Goal: Task Accomplishment & Management: Manage account settings

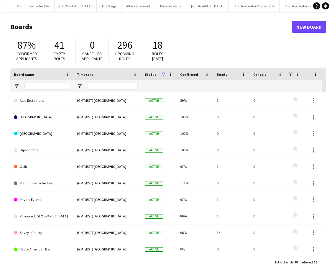
click at [6, 5] on app-icon "Menu" at bounding box center [6, 6] width 5 height 5
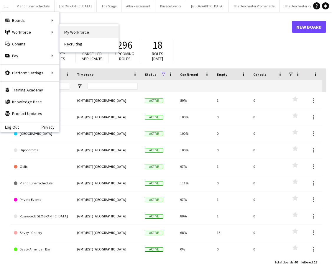
click at [72, 33] on link "My Workforce" at bounding box center [89, 32] width 59 height 12
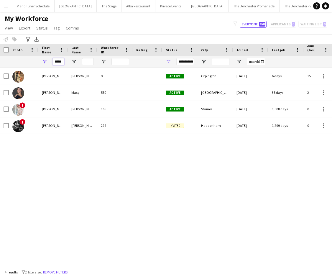
drag, startPoint x: 61, startPoint y: 61, endPoint x: 36, endPoint y: 60, distance: 25.4
click at [36, 61] on div "*****" at bounding box center [315, 62] width 630 height 12
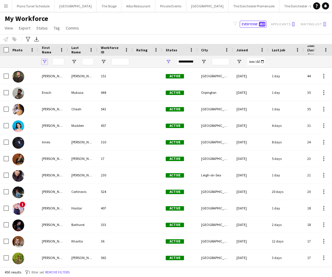
click at [45, 61] on span "Open Filter Menu" at bounding box center [44, 61] width 5 height 5
click at [26, 37] on icon "Advanced filters" at bounding box center [28, 39] width 5 height 5
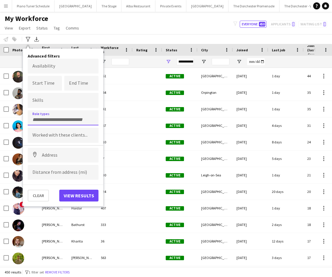
click at [48, 117] on input "Type to search role types..." at bounding box center [62, 119] width 61 height 5
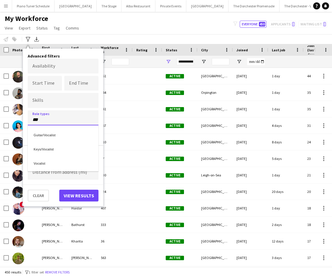
type input "***"
click at [62, 163] on div "Vocalist" at bounding box center [63, 162] width 71 height 14
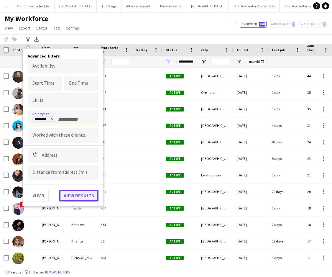
click at [77, 201] on button "View results" at bounding box center [78, 196] width 39 height 12
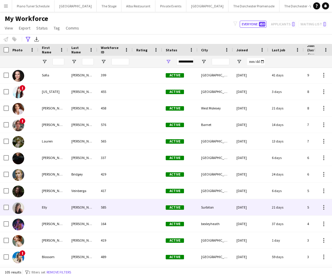
scroll to position [133, 0]
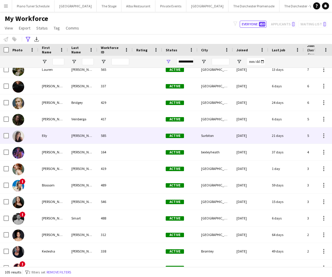
click at [57, 141] on div "Elly" at bounding box center [52, 135] width 29 height 16
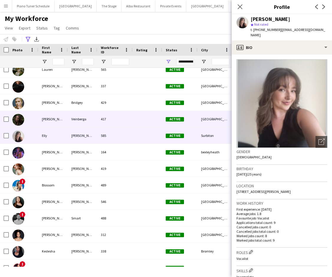
click at [59, 124] on div "Eliana" at bounding box center [52, 119] width 29 height 16
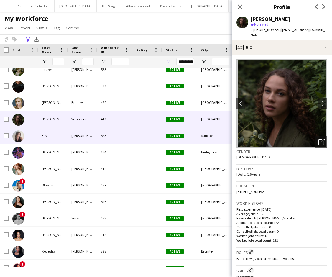
click at [56, 132] on div "Elly" at bounding box center [52, 135] width 29 height 16
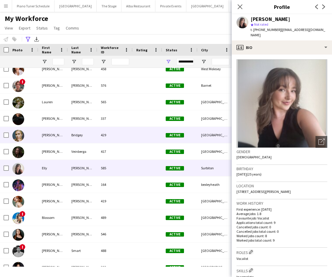
scroll to position [189, 0]
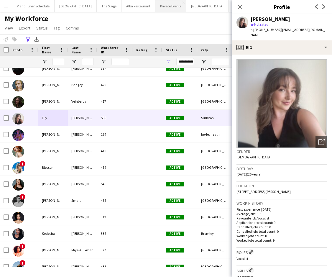
click at [163, 7] on button "Private Events Close" at bounding box center [170, 5] width 31 height 11
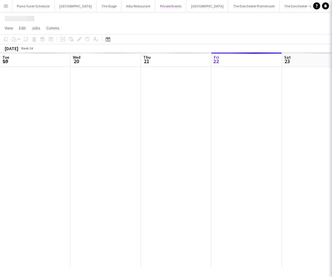
scroll to position [0, 141]
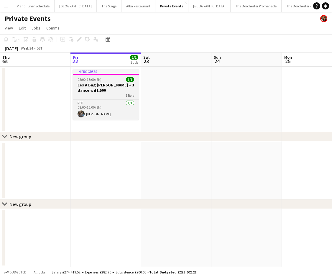
click at [109, 81] on div "08:00-16:00 (8h) 1/1" at bounding box center [106, 79] width 66 height 4
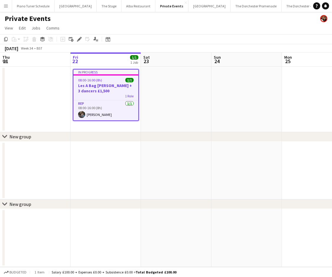
click at [5, 6] on app-icon "Menu" at bounding box center [6, 6] width 5 height 5
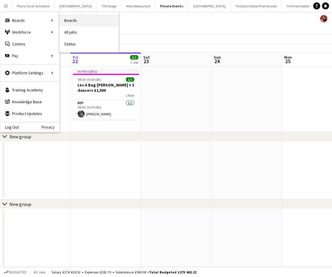
click at [65, 20] on link "Boards" at bounding box center [89, 20] width 59 height 12
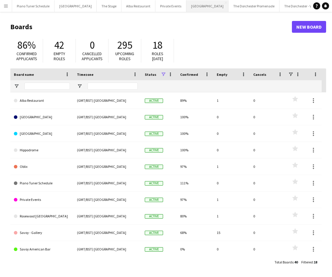
click at [188, 4] on button "Bicester village Close" at bounding box center [207, 5] width 42 height 11
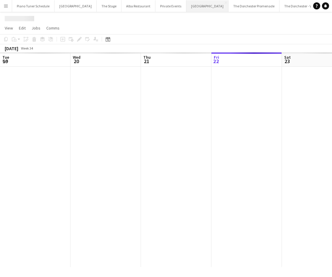
scroll to position [0, 141]
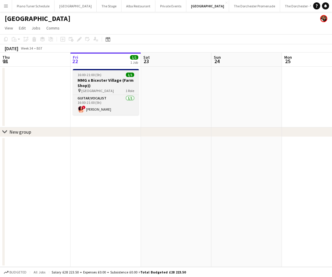
click at [125, 81] on h3 "MMG x Bicester Village (Farm Shop))" at bounding box center [106, 83] width 66 height 11
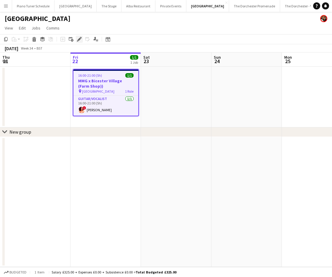
click at [81, 38] on icon at bounding box center [80, 37] width 1 height 1
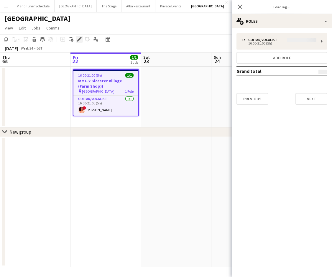
type input "**********"
click at [311, 100] on button "Next" at bounding box center [311, 99] width 32 height 12
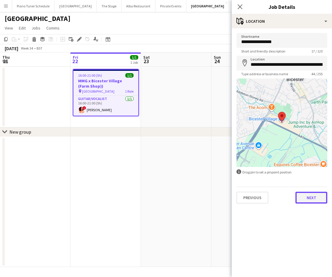
click at [309, 194] on button "Next" at bounding box center [311, 198] width 32 height 12
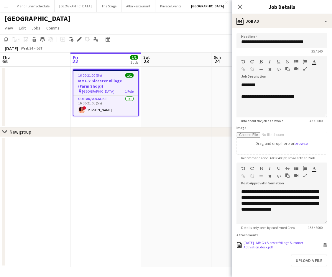
click at [262, 243] on div "22.08.2025 - MMG x Bicester Village Summer Activation.docx.pdf" at bounding box center [282, 244] width 78 height 9
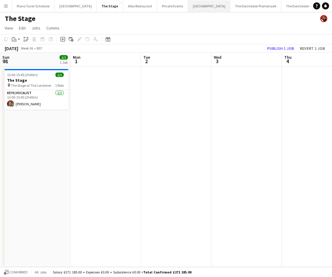
scroll to position [0, 176]
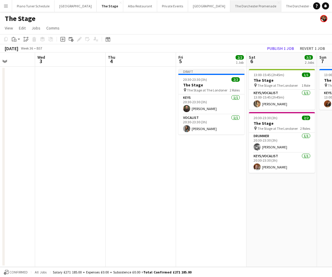
click at [230, 11] on button "The Dorchester Promenade Close" at bounding box center [255, 5] width 51 height 11
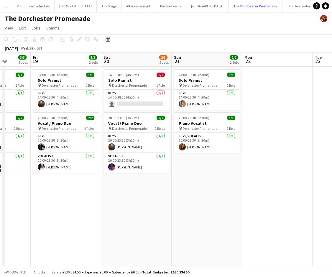
scroll to position [0, 168]
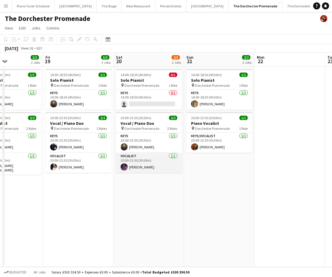
click at [168, 158] on app-card-role "Vocalist 1/1 20:00-23:30 (3h30m) Shannon Crouch" at bounding box center [149, 163] width 66 height 20
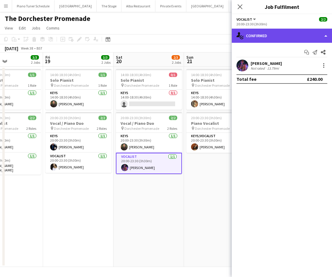
click at [327, 37] on div "single-neutral-actions-check-2 Confirmed" at bounding box center [282, 36] width 100 height 14
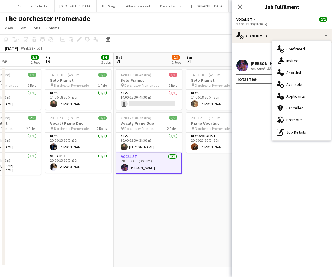
click at [257, 127] on mat-expansion-panel "check Confirmed Start chat Send notification Share Shannon Crouch Not rated 13.…" at bounding box center [282, 160] width 100 height 234
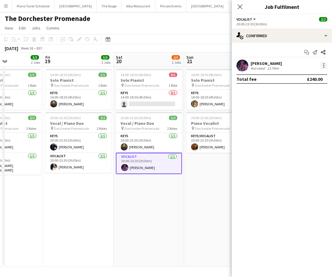
click at [324, 67] on div at bounding box center [323, 67] width 1 height 1
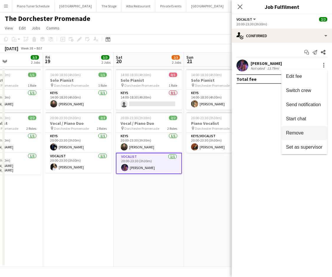
click at [301, 131] on span "Remove" at bounding box center [295, 132] width 18 height 5
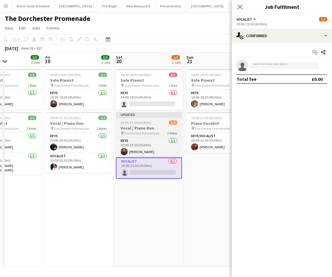
click at [163, 125] on app-job-card "Updated 20:00-23:30 (3h30m) 1/2 Vocal / Piano Duo pin Dorchester Promenade 2 Ro…" at bounding box center [149, 145] width 66 height 67
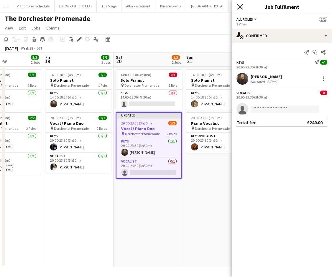
click at [242, 5] on icon at bounding box center [240, 7] width 6 height 6
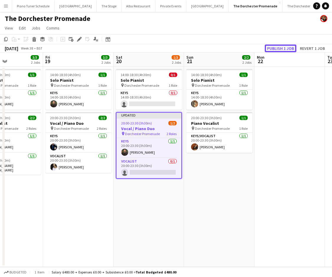
click at [274, 47] on button "Publish 1 job" at bounding box center [281, 49] width 32 height 8
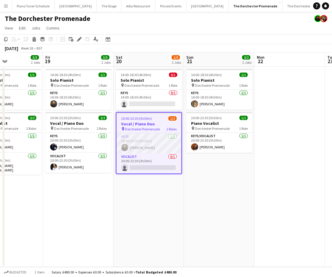
click at [142, 145] on app-card-role "Keys 1/1 20:00-23:30 (3h30m) Glenn Callaghan" at bounding box center [148, 143] width 65 height 20
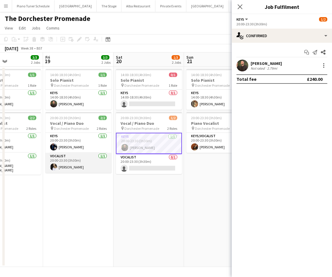
click at [95, 164] on app-card-role "Vocalist 1/1 20:00-23:30 (3h30m) Helena Debono" at bounding box center [78, 163] width 66 height 20
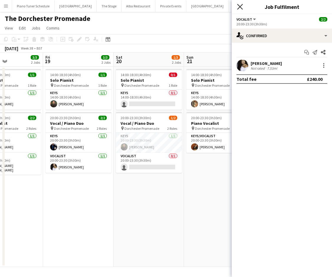
click at [242, 7] on icon "Close pop-in" at bounding box center [240, 7] width 6 height 6
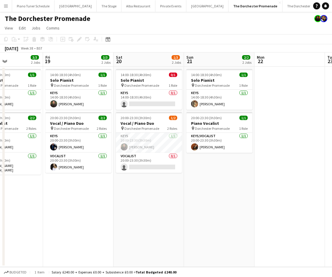
click at [6, 6] on app-icon "Menu" at bounding box center [6, 6] width 5 height 5
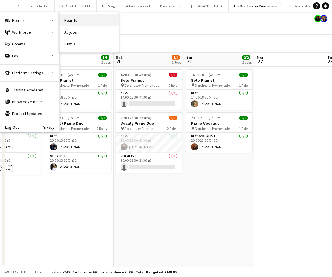
click at [71, 18] on link "Boards" at bounding box center [89, 20] width 59 height 12
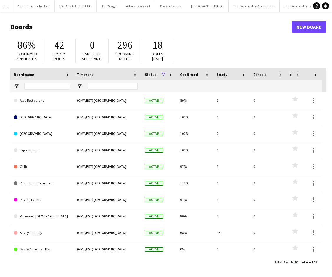
click at [7, 6] on app-icon "Menu" at bounding box center [6, 6] width 5 height 5
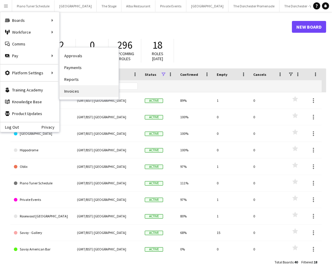
click at [72, 89] on link "Invoices" at bounding box center [89, 91] width 59 height 12
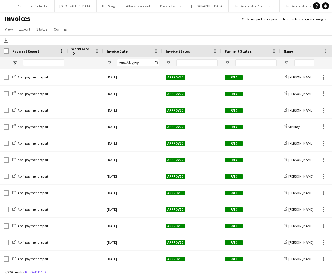
click at [7, 8] on app-icon "Menu" at bounding box center [6, 6] width 5 height 5
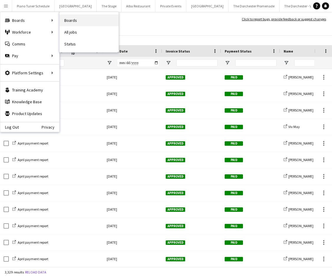
click at [75, 19] on link "Boards" at bounding box center [89, 20] width 59 height 12
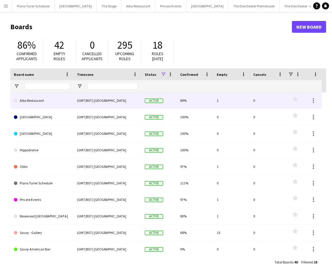
click at [34, 102] on link "Alba Restaurant" at bounding box center [42, 100] width 56 height 17
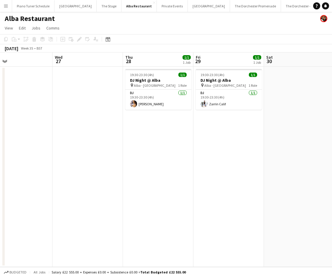
scroll to position [0, 240]
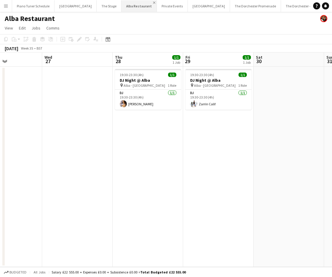
click at [153, 2] on app-icon "Close" at bounding box center [154, 2] width 2 height 2
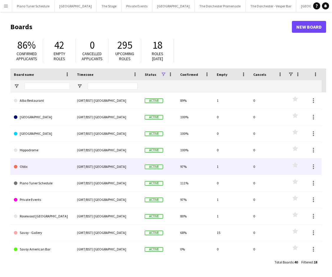
click at [33, 169] on link "Oblix" at bounding box center [42, 166] width 56 height 17
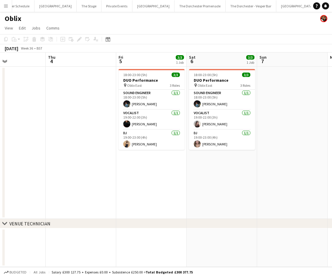
scroll to position [0, 238]
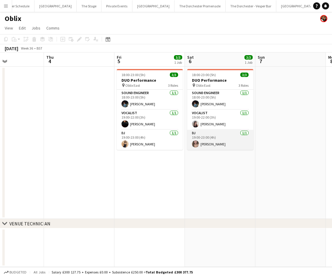
click at [202, 146] on app-card-role "DJ 1/1 19:00-23:00 (4h) Lonnae Hamilton" at bounding box center [220, 140] width 66 height 20
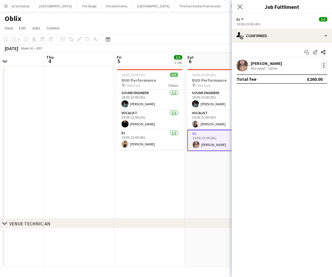
click at [327, 67] on div at bounding box center [323, 65] width 7 height 7
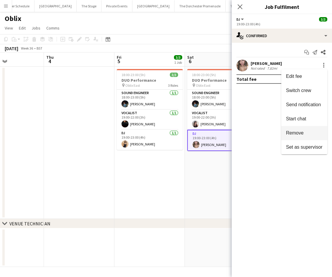
click at [295, 133] on span "Remove" at bounding box center [295, 132] width 18 height 5
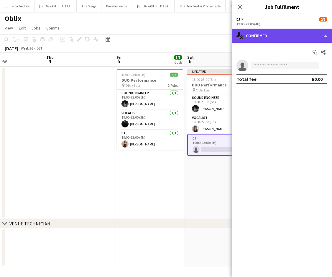
click at [314, 42] on div "single-neutral-actions-check-2 Confirmed" at bounding box center [282, 36] width 100 height 14
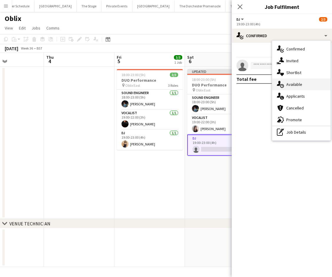
click at [302, 82] on div "single-neutral-actions-upload Available" at bounding box center [301, 84] width 58 height 12
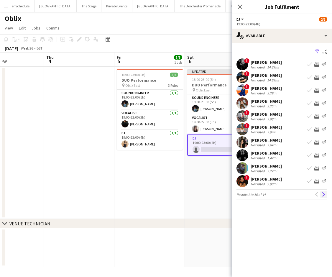
click at [324, 194] on app-icon "Next" at bounding box center [324, 194] width 4 height 4
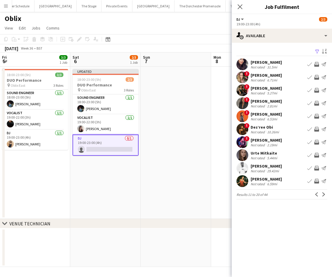
scroll to position [0, 204]
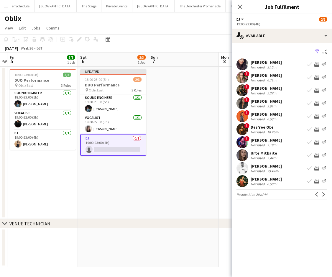
click at [121, 141] on app-card-role "DJ 0/1 19:00-23:00 (4h) single-neutral-actions" at bounding box center [113, 144] width 66 height 21
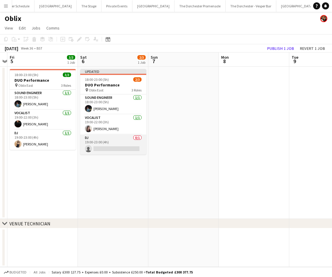
click at [117, 147] on app-card-role "DJ 0/1 19:00-23:00 (4h) single-neutral-actions" at bounding box center [113, 144] width 66 height 20
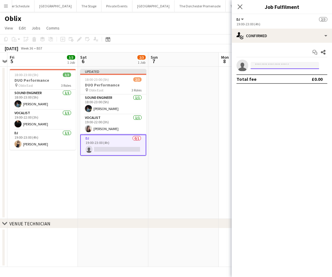
click at [283, 65] on input at bounding box center [285, 65] width 68 height 7
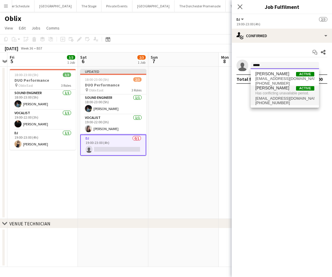
type input "*****"
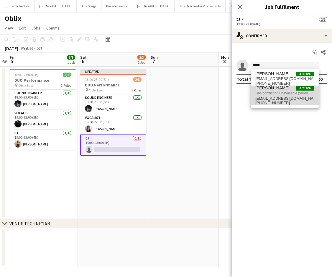
click at [281, 87] on span "[PERSON_NAME]" at bounding box center [272, 87] width 34 height 5
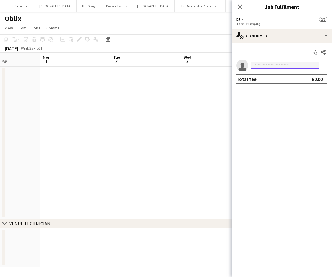
scroll to position [0, 170]
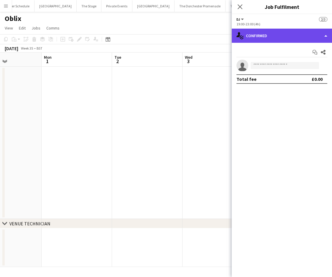
click at [325, 37] on div "single-neutral-actions-check-2 Confirmed" at bounding box center [282, 36] width 100 height 14
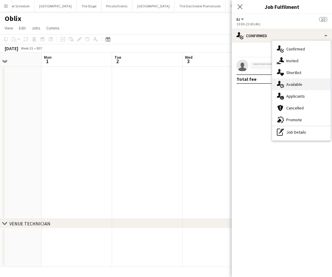
click at [290, 86] on div "single-neutral-actions-upload Available" at bounding box center [301, 84] width 58 height 12
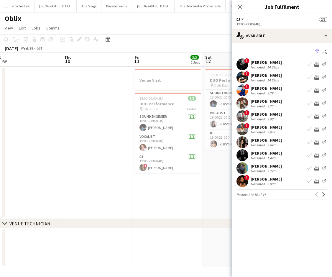
scroll to position [0, 221]
click at [324, 195] on app-icon "Next" at bounding box center [324, 194] width 4 height 4
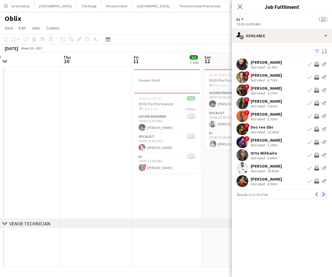
click at [322, 194] on app-icon "Next" at bounding box center [324, 194] width 4 height 4
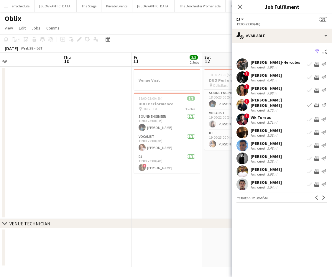
click at [322, 195] on app-icon "Next" at bounding box center [324, 197] width 4 height 4
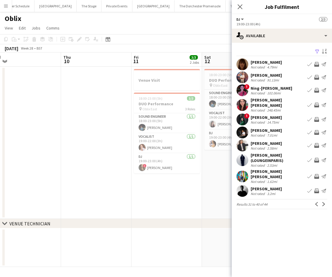
click at [322, 199] on app-pager "Results 31 to 40 of 44 Previous Next" at bounding box center [281, 204] width 91 height 10
click at [322, 202] on app-icon "Next" at bounding box center [324, 204] width 4 height 4
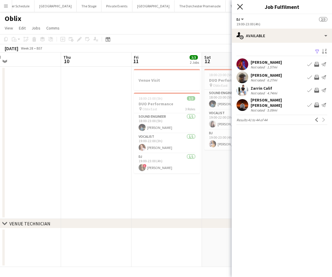
click at [241, 9] on icon "Close pop-in" at bounding box center [240, 7] width 6 height 6
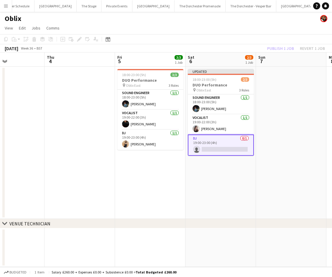
scroll to position [0, 253]
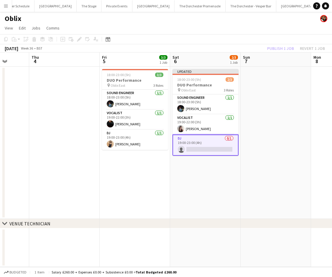
click at [192, 150] on app-card-role "DJ 0/1 19:00-23:00 (4h) single-neutral-actions" at bounding box center [205, 144] width 66 height 21
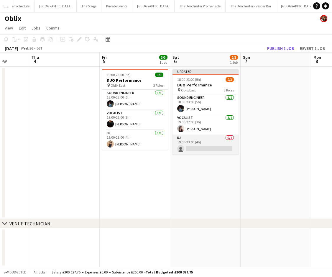
click at [208, 144] on app-card-role "DJ 0/1 19:00-23:00 (4h) single-neutral-actions" at bounding box center [205, 144] width 66 height 20
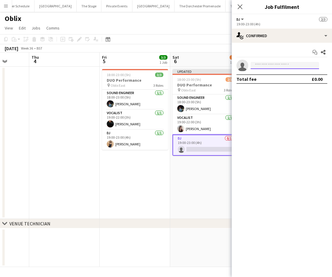
click at [264, 66] on input at bounding box center [285, 65] width 68 height 7
type input "*"
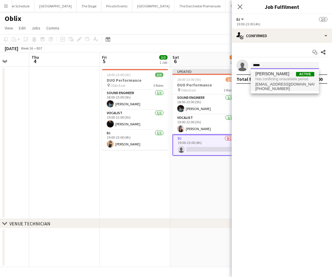
type input "*****"
click at [278, 87] on span "+447478743207" at bounding box center [284, 88] width 59 height 5
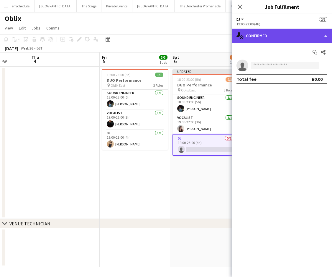
click at [327, 32] on div "single-neutral-actions-check-2 Confirmed" at bounding box center [282, 36] width 100 height 14
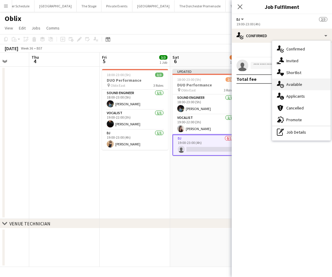
click at [294, 85] on div "single-neutral-actions-upload Available" at bounding box center [301, 84] width 58 height 12
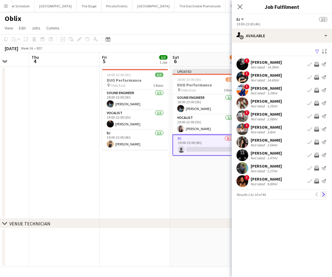
click at [326, 194] on button "Next" at bounding box center [323, 194] width 7 height 7
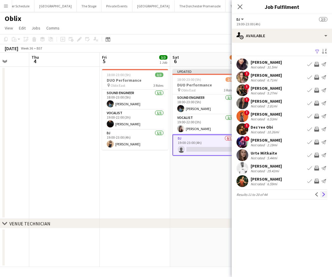
click at [322, 194] on app-icon "Next" at bounding box center [324, 194] width 4 height 4
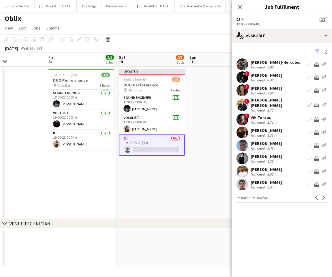
scroll to position [0, 238]
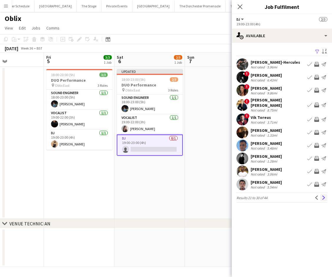
click at [322, 195] on app-icon "Next" at bounding box center [324, 197] width 4 height 4
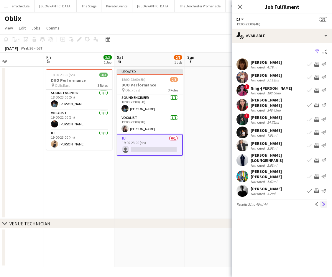
click at [322, 202] on app-icon "Next" at bounding box center [324, 204] width 4 height 4
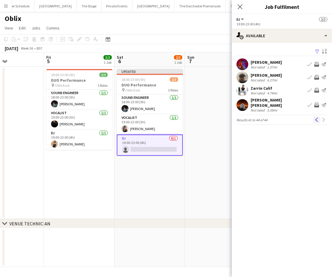
click at [317, 118] on app-icon "Previous" at bounding box center [316, 120] width 4 height 4
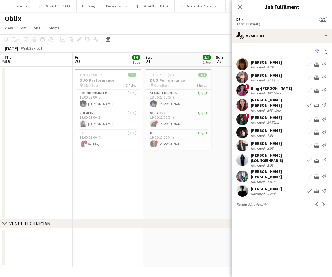
scroll to position [0, 211]
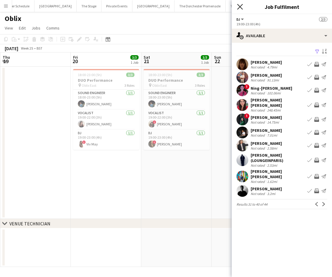
click at [238, 8] on icon "Close pop-in" at bounding box center [240, 7] width 6 height 6
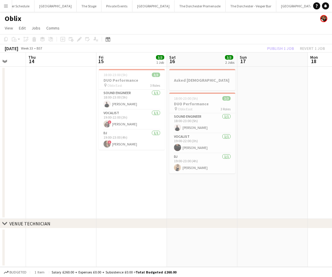
scroll to position [0, 186]
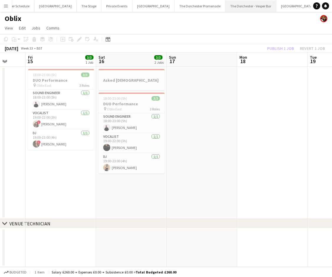
click at [227, 9] on button "The Dorchester - Vesper Bar Close" at bounding box center [250, 5] width 51 height 11
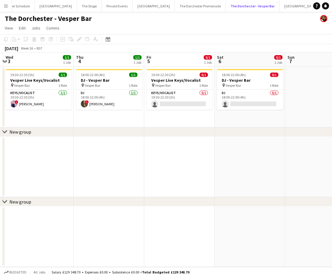
scroll to position [0, 136]
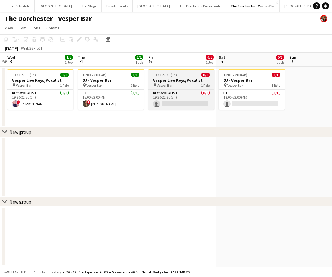
click at [173, 89] on app-job-card "19:30-22:30 (3h) 0/1 Vesper Live Keys/Vocalist pin Vesper Bar 1 Role Keys/Vocal…" at bounding box center [181, 89] width 66 height 41
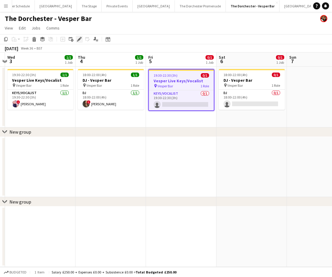
click at [81, 37] on icon at bounding box center [80, 37] width 1 height 1
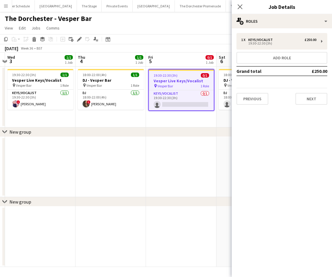
click at [186, 89] on app-job-card "19:30-22:30 (3h) 0/1 Vesper Live Keys/Vocalist pin Vesper Bar 1 Role Keys/Vocal…" at bounding box center [181, 90] width 66 height 42
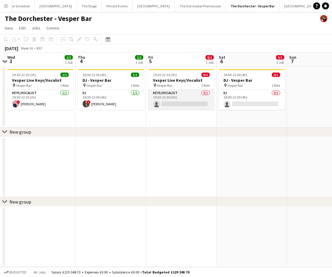
click at [192, 95] on app-card-role "Keys/Vocalist 0/1 19:30-22:30 (3h) single-neutral-actions" at bounding box center [181, 100] width 66 height 20
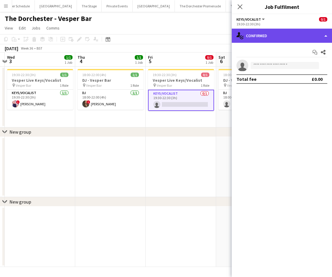
click at [320, 38] on div "single-neutral-actions-check-2 Confirmed" at bounding box center [282, 36] width 100 height 14
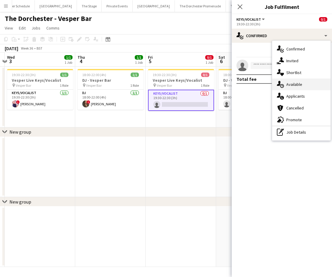
click at [287, 83] on div "single-neutral-actions-upload Available" at bounding box center [301, 84] width 58 height 12
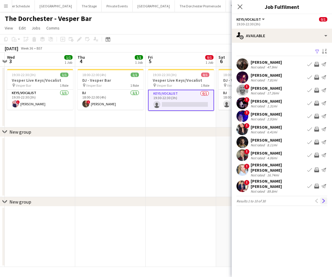
click at [322, 199] on app-icon "Next" at bounding box center [324, 201] width 4 height 4
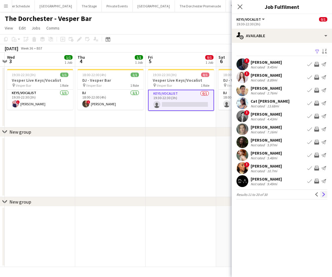
click at [322, 194] on app-icon "Next" at bounding box center [324, 194] width 4 height 4
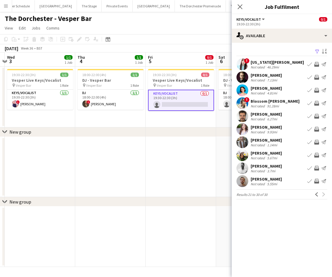
click at [322, 194] on div "Previous Next" at bounding box center [320, 194] width 14 height 7
click at [314, 193] on button "Previous" at bounding box center [316, 194] width 7 height 7
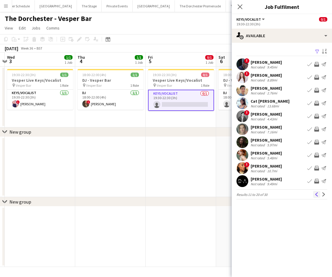
click at [314, 192] on button "Previous" at bounding box center [316, 194] width 7 height 7
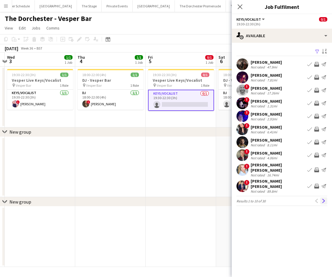
click at [325, 199] on app-icon "Next" at bounding box center [324, 201] width 4 height 4
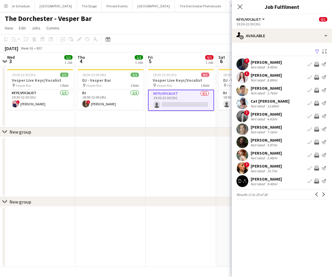
click at [325, 195] on app-icon "Next" at bounding box center [324, 194] width 4 height 4
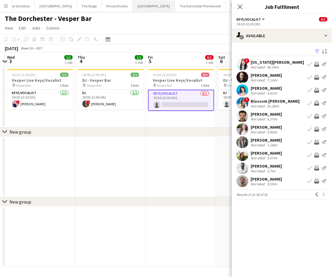
click at [136, 8] on button "Bicester village Close" at bounding box center [154, 5] width 42 height 11
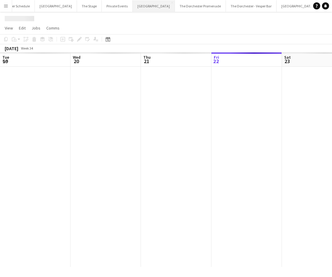
scroll to position [0, 141]
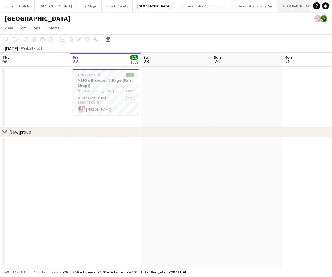
click at [277, 9] on button "[GEOGRAPHIC_DATA]" at bounding box center [298, 5] width 42 height 11
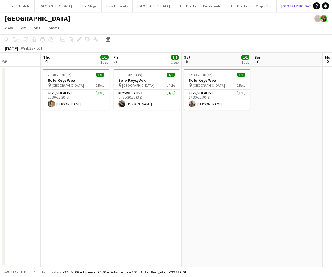
scroll to position [0, 243]
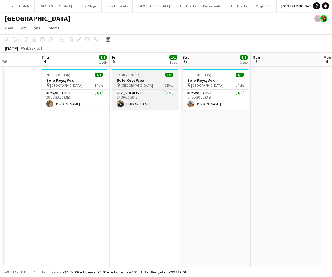
click at [144, 87] on div "pin [GEOGRAPHIC_DATA] 1 Role" at bounding box center [145, 85] width 66 height 5
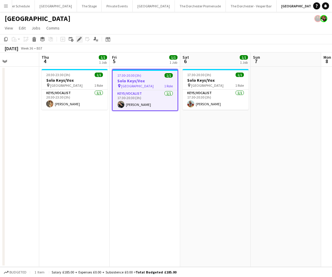
click at [79, 37] on icon "Edit" at bounding box center [79, 39] width 5 height 5
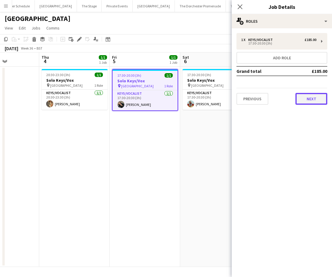
click at [301, 102] on button "Next" at bounding box center [311, 99] width 32 height 12
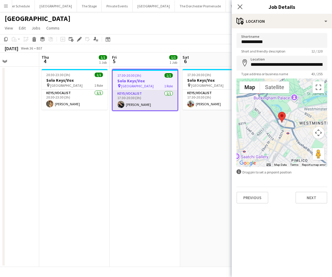
click at [154, 96] on app-card-role "Keys/Vocalist [DATE] 17:30-20:30 (3h) [PERSON_NAME]" at bounding box center [145, 100] width 65 height 20
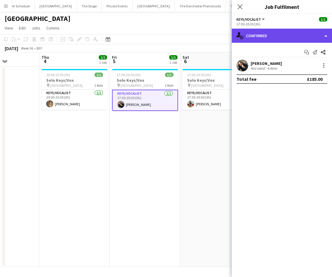
click at [330, 29] on div "single-neutral-actions-check-2 Confirmed" at bounding box center [282, 36] width 100 height 14
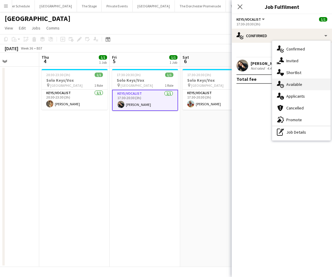
click at [304, 82] on div "single-neutral-actions-upload Available" at bounding box center [301, 84] width 58 height 12
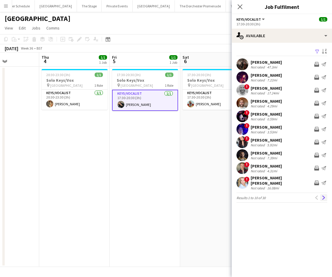
click at [325, 196] on button "Next" at bounding box center [323, 197] width 7 height 7
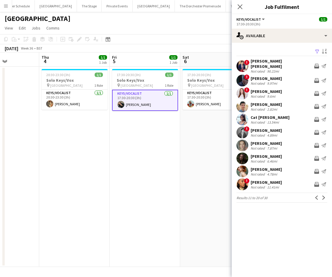
scroll to position [0, 243]
click at [190, 59] on app-board-header-date "Sat 6 1/1 1 Job" at bounding box center [215, 59] width 70 height 14
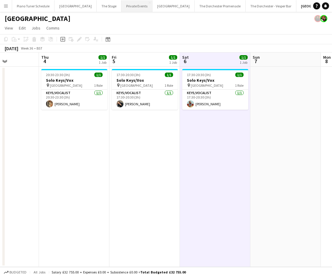
scroll to position [0, 20]
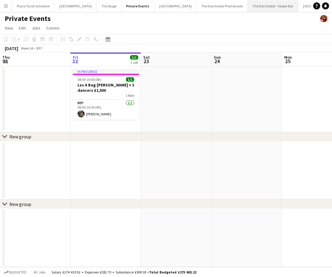
click at [248, 8] on button "The Dorchester - Vesper Bar Close" at bounding box center [273, 5] width 51 height 11
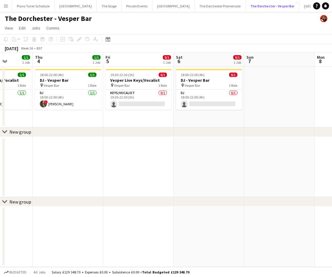
scroll to position [0, 176]
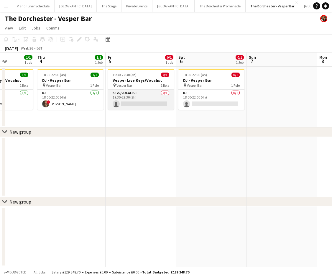
click at [131, 93] on app-card-role "Keys/Vocalist 0/1 19:30-22:30 (3h) single-neutral-actions" at bounding box center [141, 100] width 66 height 20
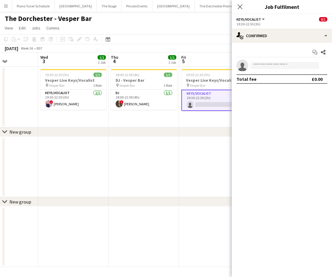
scroll to position [0, 245]
click at [187, 99] on app-card-role "Keys/Vocalist 0/1 19:30-22:30 (3h) single-neutral-actions" at bounding box center [213, 100] width 66 height 21
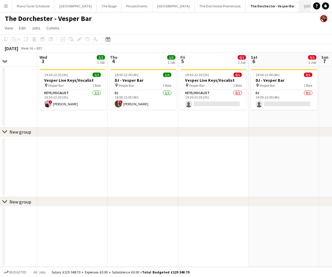
click at [299, 8] on button "[GEOGRAPHIC_DATA]" at bounding box center [320, 5] width 42 height 11
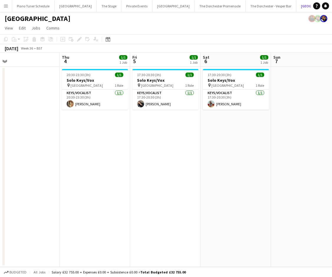
scroll to position [0, 223]
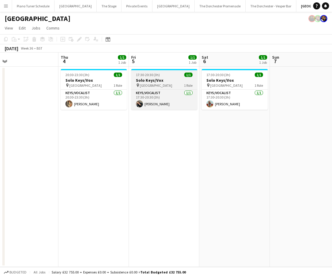
click at [167, 87] on div "pin [GEOGRAPHIC_DATA] 1 Role" at bounding box center [164, 85] width 66 height 5
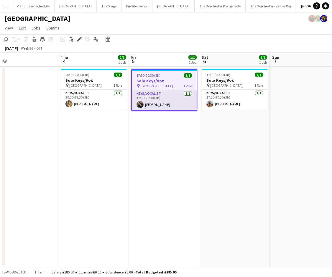
click at [159, 101] on app-card-role "Keys/Vocalist [DATE] 17:30-20:30 (3h) [PERSON_NAME]" at bounding box center [164, 100] width 65 height 20
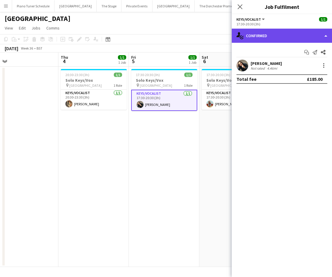
click at [328, 38] on div "single-neutral-actions-check-2 Confirmed" at bounding box center [282, 36] width 100 height 14
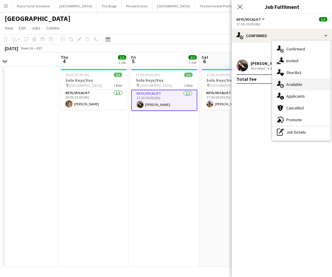
click at [294, 86] on div "single-neutral-actions-upload Available" at bounding box center [301, 84] width 58 height 12
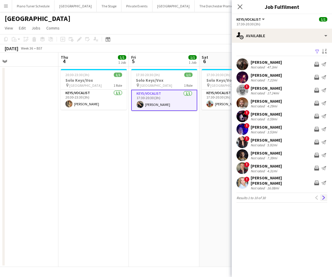
click at [322, 195] on app-icon "Next" at bounding box center [324, 197] width 4 height 4
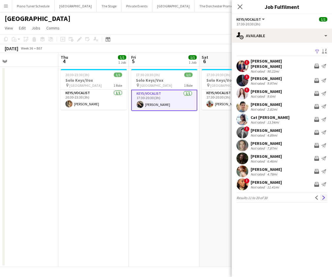
click at [322, 195] on app-icon "Next" at bounding box center [324, 197] width 4 height 4
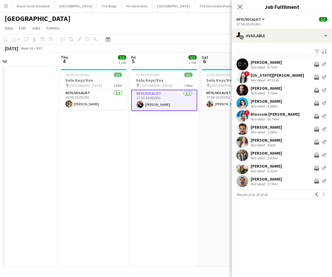
click at [303, 101] on div "[PERSON_NAME] Not rated 4.88mi Invite crew Send notification" at bounding box center [282, 103] width 100 height 12
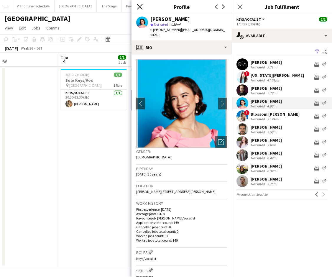
click at [141, 8] on icon at bounding box center [140, 7] width 6 height 6
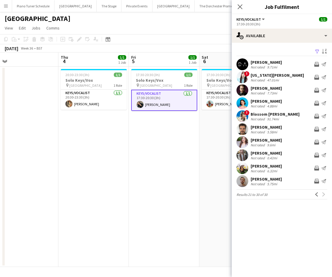
click at [159, 93] on app-card-role "Keys/Vocalist [DATE] 17:30-20:30 (3h) [PERSON_NAME]" at bounding box center [164, 100] width 66 height 21
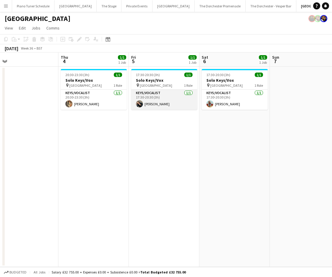
scroll to position [0, 224]
click at [185, 98] on app-card-role "Keys/Vocalist [DATE] 17:30-20:30 (3h) [PERSON_NAME]" at bounding box center [164, 100] width 66 height 20
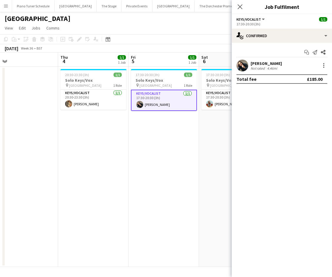
click at [329, 66] on div "[PERSON_NAME] Not rated 4.46mi" at bounding box center [282, 66] width 100 height 12
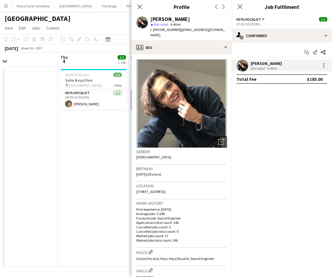
click at [323, 70] on div "[PERSON_NAME] Not rated 4.46mi" at bounding box center [282, 66] width 100 height 12
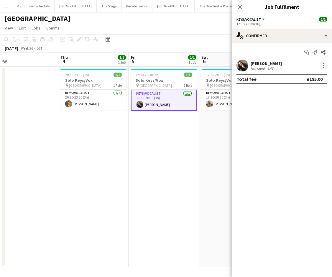
click at [324, 67] on div at bounding box center [323, 65] width 7 height 7
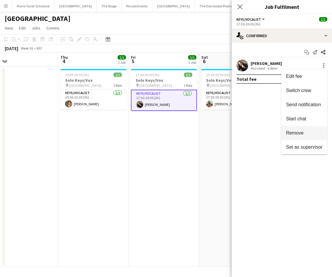
click at [287, 133] on span "Remove" at bounding box center [295, 132] width 18 height 5
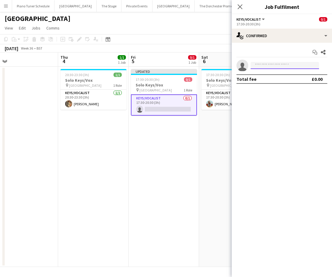
click at [271, 65] on input at bounding box center [285, 65] width 68 height 7
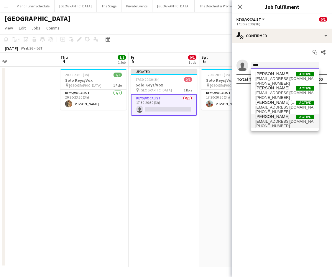
type input "****"
click at [273, 126] on span "[PHONE_NUMBER]" at bounding box center [284, 126] width 59 height 5
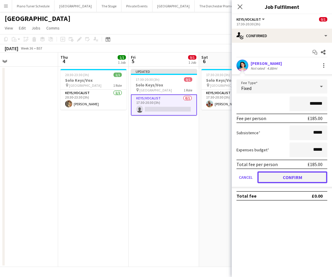
click at [295, 178] on button "Confirm" at bounding box center [292, 177] width 70 height 12
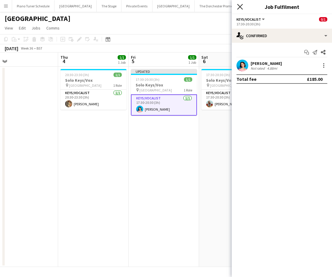
click at [241, 7] on icon "Close pop-in" at bounding box center [240, 7] width 6 height 6
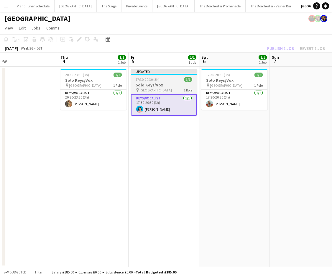
click at [181, 76] on app-job-card "Updated 17:30-20:30 (3h) 1/1 Solo Keys/Vox pin Goring Hotel 1 Role Keys/Vocalis…" at bounding box center [164, 92] width 66 height 47
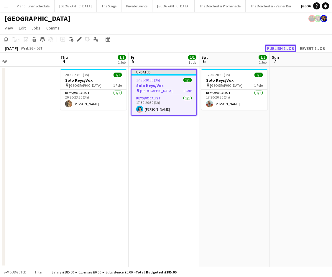
click at [281, 47] on button "Publish 1 job" at bounding box center [281, 49] width 32 height 8
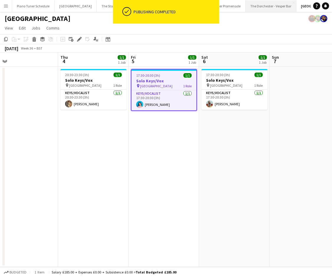
click at [257, 6] on button "The Dorchester - Vesper Bar Close" at bounding box center [271, 5] width 51 height 11
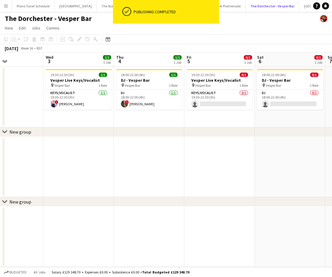
scroll to position [0, 241]
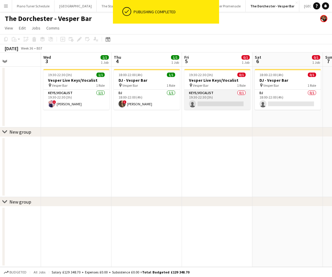
click at [224, 103] on app-card-role "Keys/Vocalist 0/1 19:30-22:30 (3h) single-neutral-actions" at bounding box center [217, 100] width 66 height 20
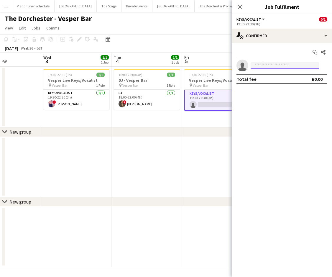
click at [266, 64] on input at bounding box center [285, 65] width 68 height 7
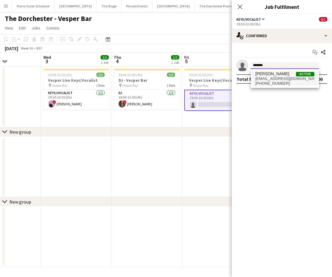
type input "*******"
click at [278, 81] on span "[PHONE_NUMBER]" at bounding box center [284, 83] width 59 height 5
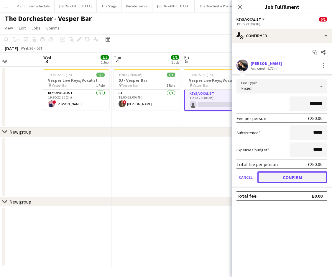
click at [283, 181] on button "Confirm" at bounding box center [292, 177] width 70 height 12
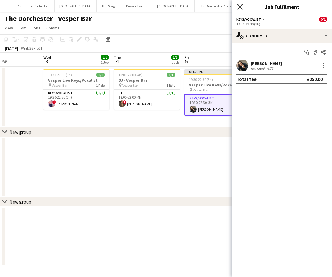
click at [242, 5] on icon at bounding box center [240, 7] width 6 height 6
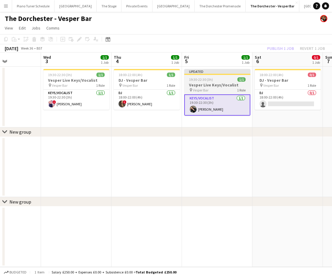
click at [230, 72] on div "Updated" at bounding box center [217, 71] width 66 height 5
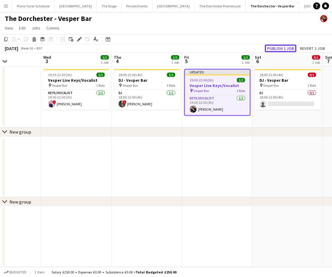
click at [273, 47] on button "Publish 1 job" at bounding box center [281, 49] width 32 height 8
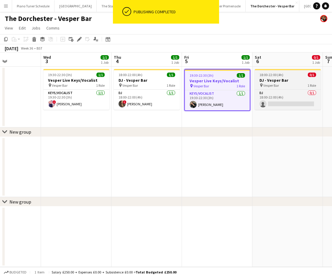
click at [274, 78] on h3 "DJ - Vesper Bar" at bounding box center [288, 80] width 66 height 5
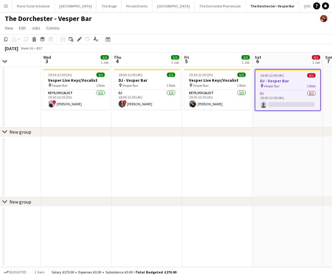
click at [9, 7] on button "Menu" at bounding box center [6, 6] width 12 height 12
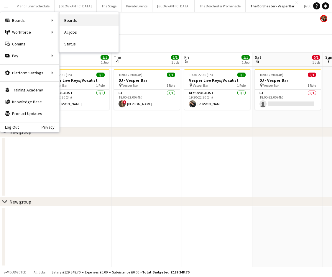
click at [65, 18] on link "Boards" at bounding box center [89, 20] width 59 height 12
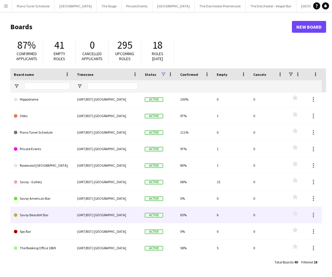
scroll to position [58, 0]
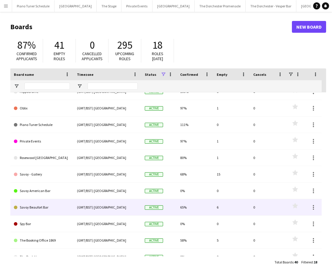
click at [52, 209] on link "Savoy Beaufort Bar" at bounding box center [42, 207] width 56 height 17
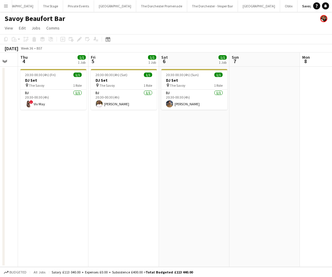
scroll to position [0, 195]
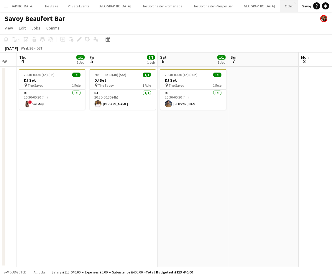
click at [280, 8] on button "Oblix Close" at bounding box center [288, 5] width 17 height 11
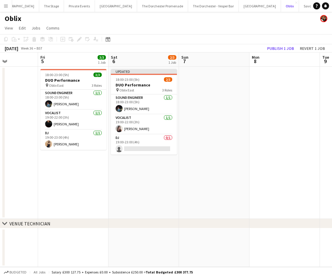
scroll to position [0, 243]
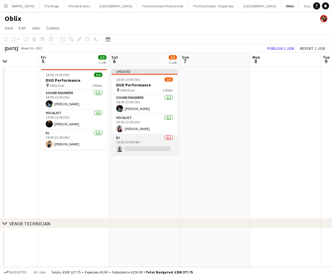
click at [149, 146] on app-card-role "DJ 0/1 19:00-23:00 (4h) single-neutral-actions" at bounding box center [144, 144] width 66 height 20
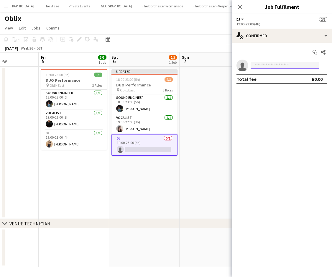
click at [279, 68] on input at bounding box center [285, 65] width 68 height 7
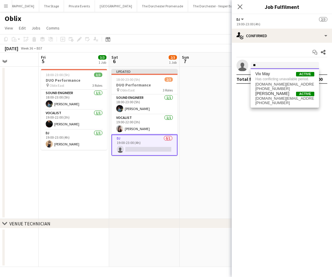
type input "*"
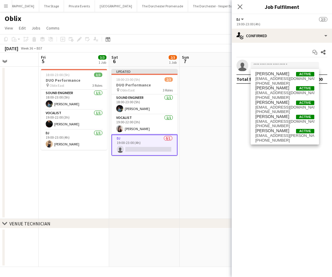
click at [239, 90] on mat-expansion-panel "check Confirmed Start chat Share single-neutral-actions Total fee £0.00" at bounding box center [282, 160] width 100 height 234
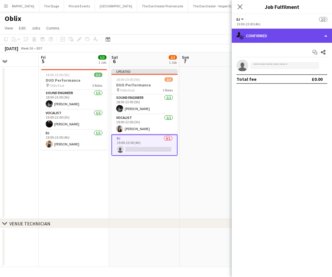
click at [326, 36] on div "single-neutral-actions-check-2 Confirmed" at bounding box center [282, 36] width 100 height 14
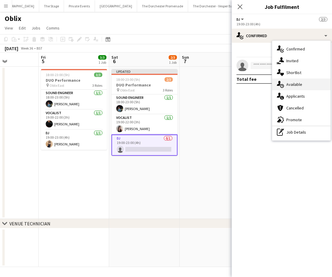
click at [294, 84] on div "single-neutral-actions-upload Available" at bounding box center [301, 84] width 58 height 12
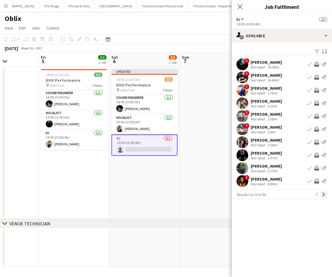
click at [323, 192] on app-icon "Next" at bounding box center [324, 194] width 4 height 4
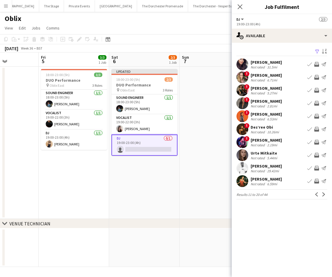
click at [307, 66] on app-icon "Book crew" at bounding box center [309, 64] width 5 height 5
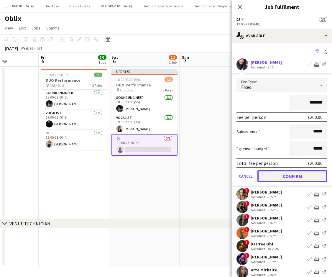
click at [272, 177] on button "Confirm" at bounding box center [292, 176] width 70 height 12
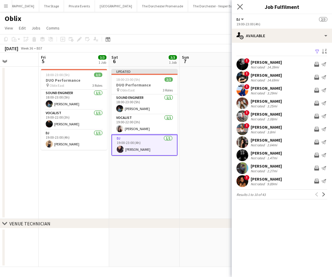
click at [236, 10] on app-icon "Close pop-in" at bounding box center [240, 7] width 9 height 9
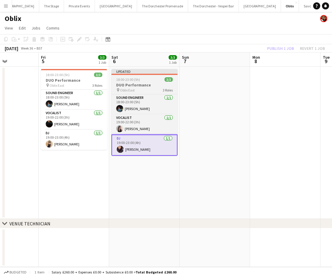
click at [151, 73] on div "Updated" at bounding box center [144, 71] width 66 height 5
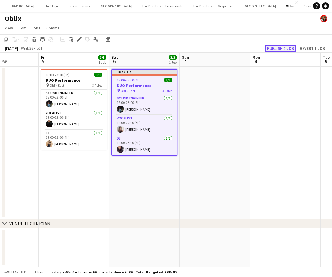
click at [270, 50] on button "Publish 1 job" at bounding box center [281, 49] width 32 height 8
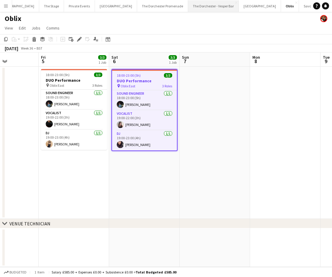
click at [204, 8] on button "The Dorchester - Vesper Bar Close" at bounding box center [213, 5] width 51 height 11
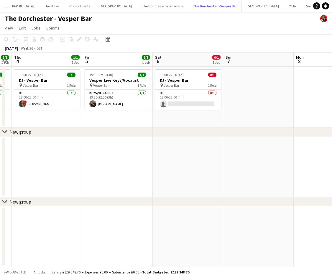
scroll to position [0, 174]
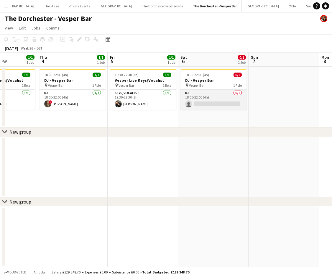
click at [197, 101] on app-card-role "DJ 0/1 18:00-22:00 (4h) single-neutral-actions" at bounding box center [213, 100] width 66 height 20
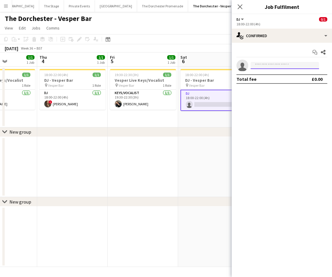
click at [297, 65] on input at bounding box center [285, 65] width 68 height 7
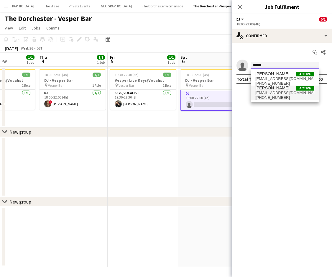
type input "******"
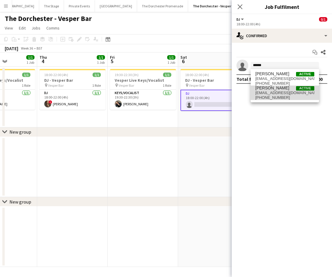
click at [282, 92] on span "[EMAIL_ADDRESS][DOMAIN_NAME]" at bounding box center [284, 92] width 59 height 5
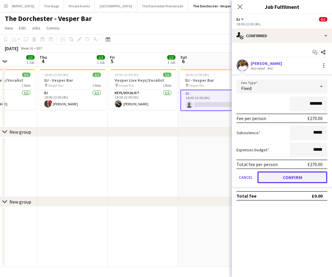
click at [274, 173] on button "Confirm" at bounding box center [292, 177] width 70 height 12
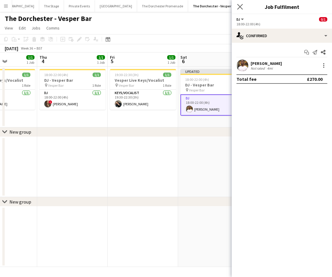
click at [243, 6] on app-icon "Close pop-in" at bounding box center [240, 7] width 9 height 9
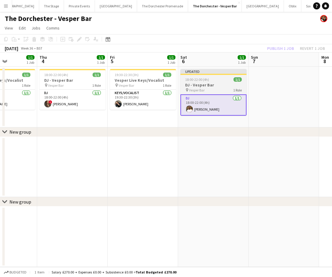
click at [220, 73] on div "Updated" at bounding box center [213, 71] width 66 height 5
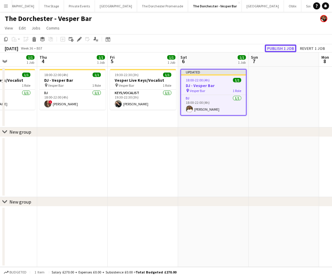
click at [281, 45] on button "Publish 1 job" at bounding box center [281, 49] width 32 height 8
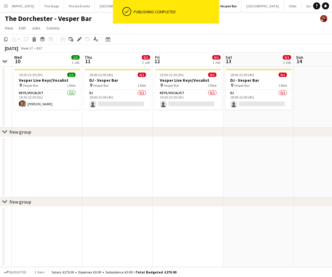
scroll to position [0, 235]
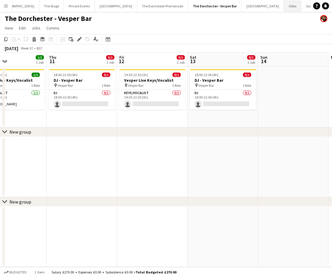
click at [284, 6] on button "Oblix Close" at bounding box center [292, 5] width 17 height 11
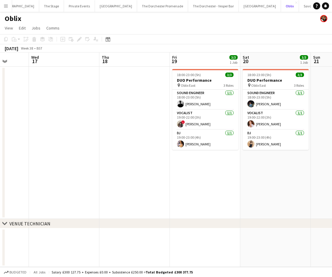
scroll to position [0, 182]
click at [200, 105] on app-card-role "Sound Engineer [DATE] 18:00-23:00 (5h) [PERSON_NAME]" at bounding box center [205, 100] width 66 height 20
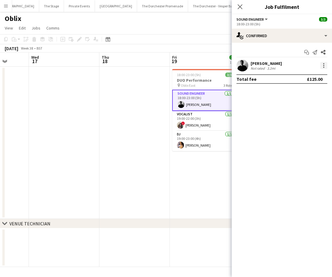
click at [325, 64] on div at bounding box center [323, 65] width 7 height 7
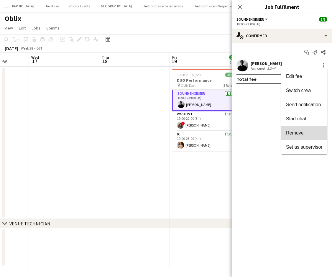
click at [295, 136] on button "Remove" at bounding box center [304, 133] width 46 height 14
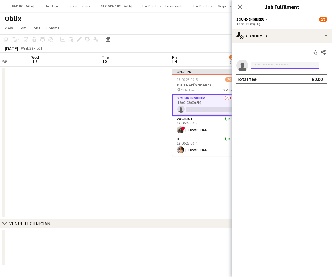
click at [285, 64] on input at bounding box center [285, 65] width 68 height 7
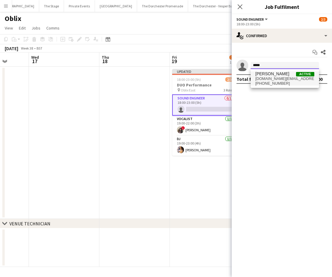
type input "*****"
click at [278, 78] on span "[DOMAIN_NAME][EMAIL_ADDRESS][DOMAIN_NAME]" at bounding box center [284, 78] width 59 height 5
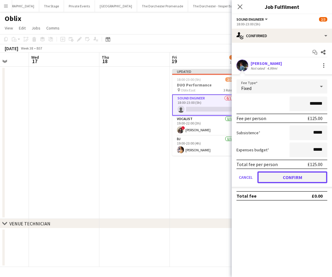
click at [278, 175] on button "Confirm" at bounding box center [292, 177] width 70 height 12
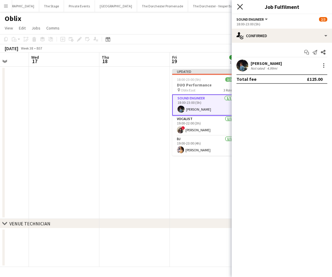
click at [242, 6] on icon "Close pop-in" at bounding box center [240, 7] width 6 height 6
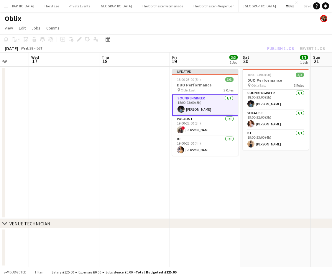
click at [215, 67] on app-date-cell "Updated 18:00-23:00 (5h) 3/3 DUO Performance pin Oblix East 3 Roles Sound Engin…" at bounding box center [205, 143] width 70 height 152
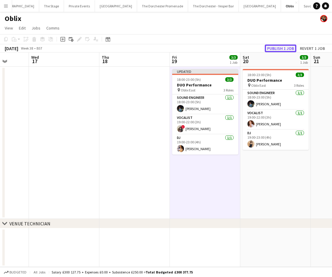
click at [280, 48] on button "Publish 1 job" at bounding box center [281, 49] width 32 height 8
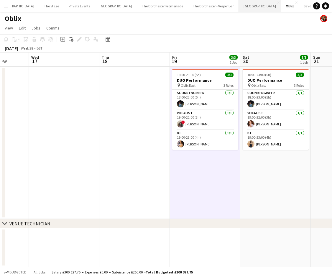
click at [239, 6] on button "[GEOGRAPHIC_DATA]" at bounding box center [260, 5] width 42 height 11
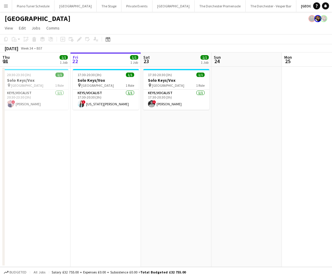
click at [10, 6] on button "Menu" at bounding box center [6, 6] width 12 height 12
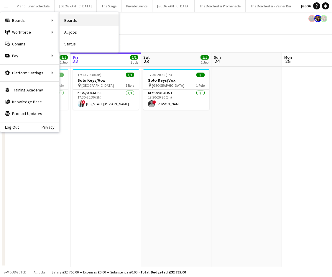
click at [70, 19] on link "Boards" at bounding box center [89, 20] width 59 height 12
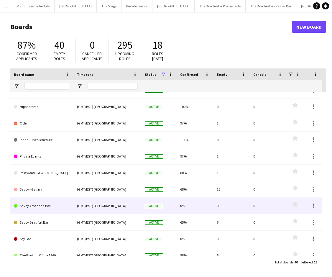
scroll to position [52, 0]
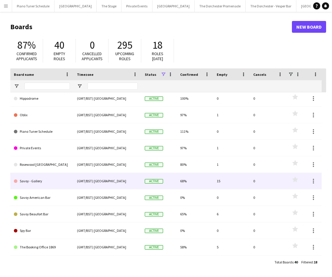
click at [47, 186] on link "Savoy - Gallery" at bounding box center [42, 181] width 56 height 17
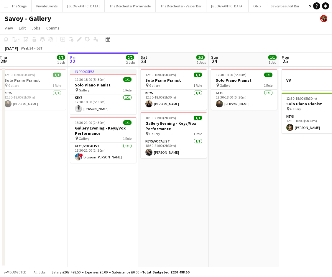
scroll to position [0, 144]
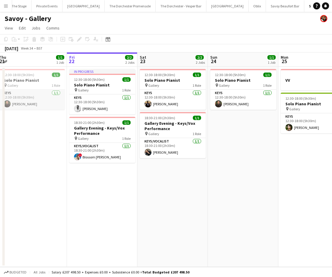
click at [40, 101] on app-card-role "Keys [DATE] 12:30-18:00 (5h30m) [PERSON_NAME]" at bounding box center [32, 100] width 66 height 20
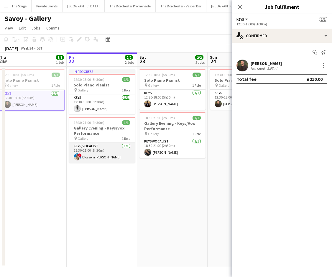
click at [79, 154] on span "!" at bounding box center [80, 155] width 4 height 4
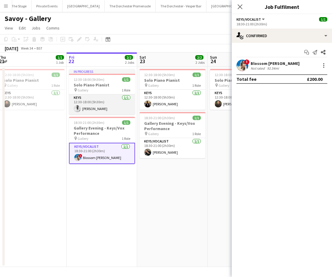
click at [94, 111] on app-card-role "Keys [DATE] 12:30-18:00 (5h30m) [PERSON_NAME]" at bounding box center [102, 104] width 66 height 20
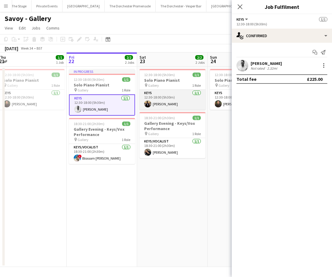
click at [155, 107] on app-card-role "Keys [DATE] 12:30-18:00 (5h30m) [PERSON_NAME]" at bounding box center [172, 100] width 66 height 20
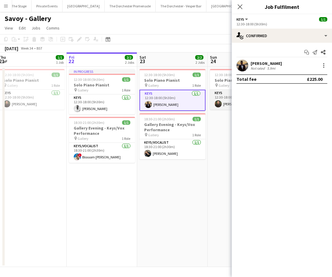
click at [222, 103] on app-card-role "Keys [DATE] 12:30-18:00 (5h30m) [PERSON_NAME]" at bounding box center [243, 100] width 66 height 20
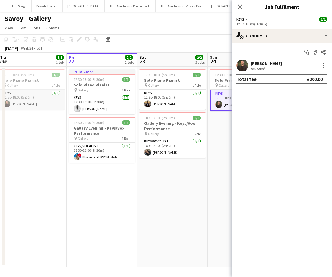
click at [37, 98] on app-card-role "Keys [DATE] 12:30-18:00 (5h30m) [PERSON_NAME]" at bounding box center [32, 100] width 66 height 20
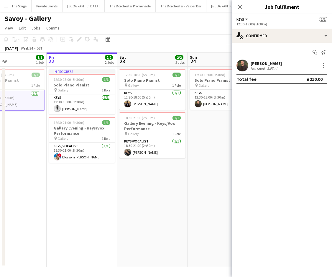
scroll to position [0, 168]
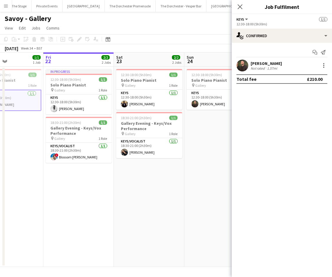
click at [26, 103] on app-card-role "Keys [DATE] 12:30-18:00 (5h30m) [PERSON_NAME]" at bounding box center [8, 100] width 66 height 21
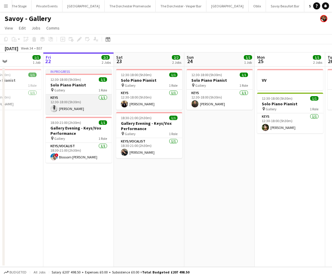
click at [69, 107] on app-card-role "Keys [DATE] 12:30-18:00 (5h30m) [PERSON_NAME]" at bounding box center [79, 104] width 66 height 20
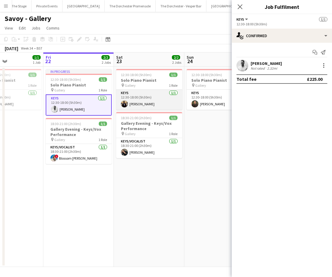
click at [130, 103] on app-card-role "Keys [DATE] 12:30-18:00 (5h30m) [PERSON_NAME]" at bounding box center [149, 100] width 66 height 20
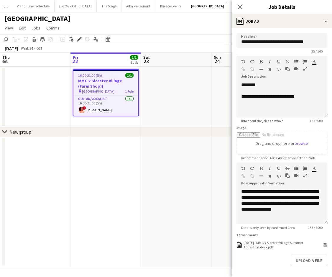
click at [9, 7] on button "Menu" at bounding box center [6, 6] width 12 height 12
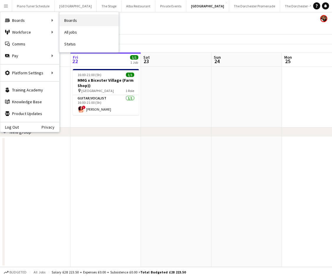
click at [71, 20] on link "Boards" at bounding box center [89, 20] width 59 height 12
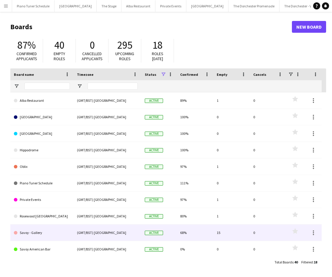
click at [27, 233] on link "Savoy - Gallery" at bounding box center [42, 232] width 56 height 17
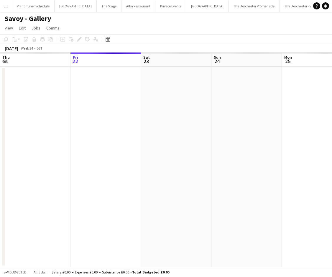
scroll to position [0, 67]
